Goal: Find specific page/section: Find specific page/section

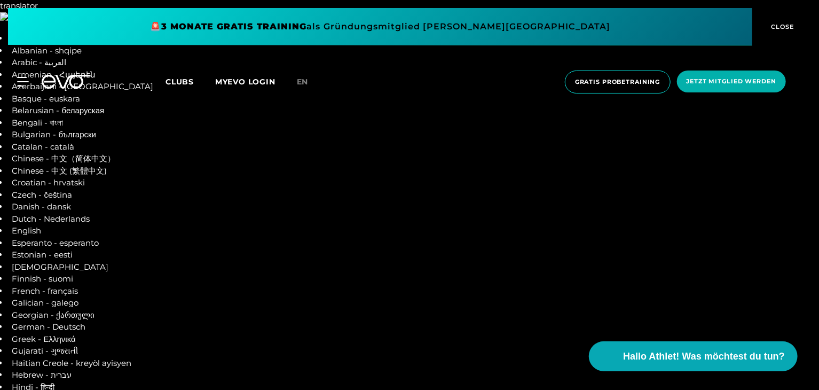
scroll to position [53, 0]
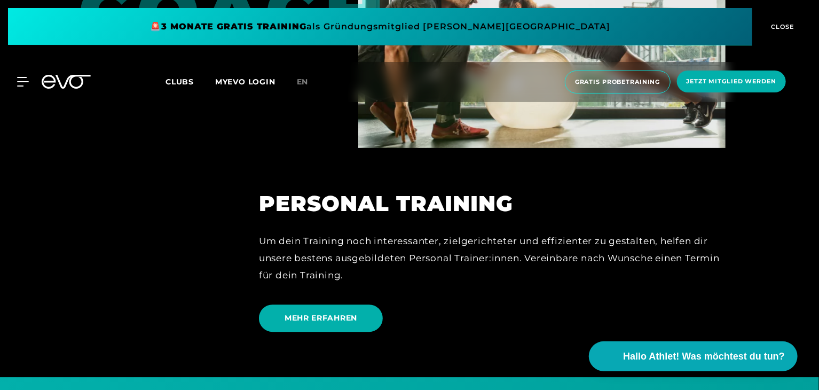
scroll to position [3578, 0]
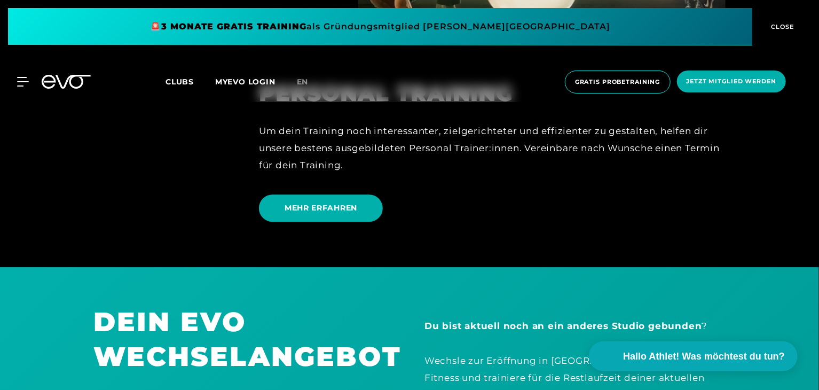
scroll to position [3632, 0]
